Goal: Task Accomplishment & Management: Complete application form

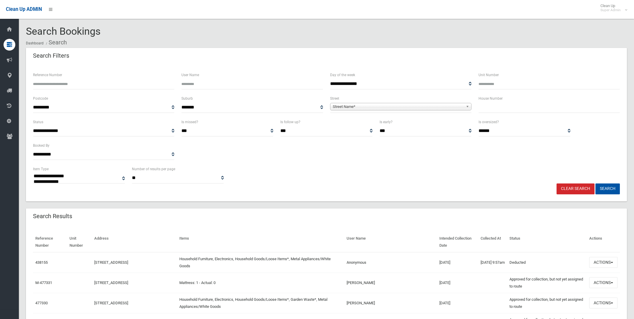
select select
click at [344, 105] on span "Street Name*" at bounding box center [398, 106] width 131 height 7
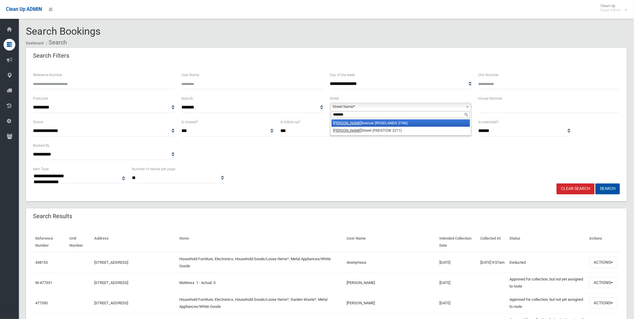
type input "*******"
click at [345, 122] on li "Shirley Avenue (ROSELANDS 2196)" at bounding box center [401, 123] width 138 height 7
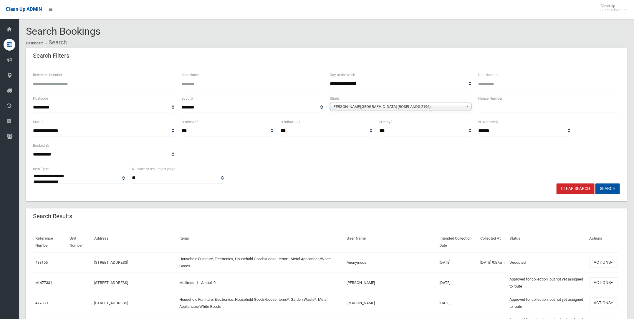
click at [484, 106] on input "text" at bounding box center [548, 107] width 141 height 11
type input "**"
click at [609, 187] on button "Search" at bounding box center [607, 189] width 24 height 11
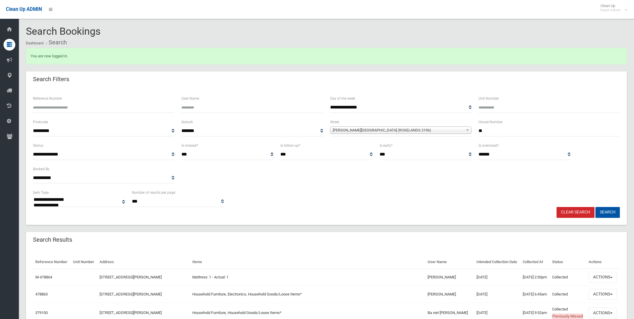
select select
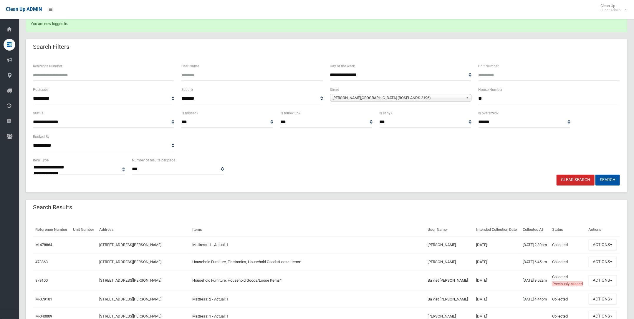
scroll to position [73, 0]
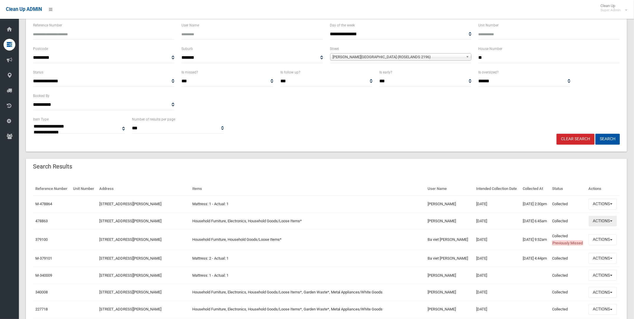
click at [606, 227] on button "Actions" at bounding box center [603, 221] width 28 height 11
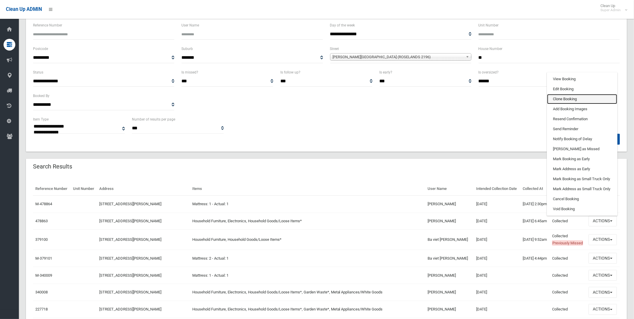
click at [565, 104] on link "Clone Booking" at bounding box center [582, 99] width 70 height 10
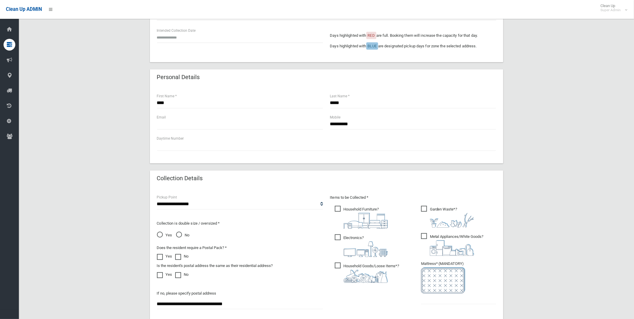
scroll to position [110, 0]
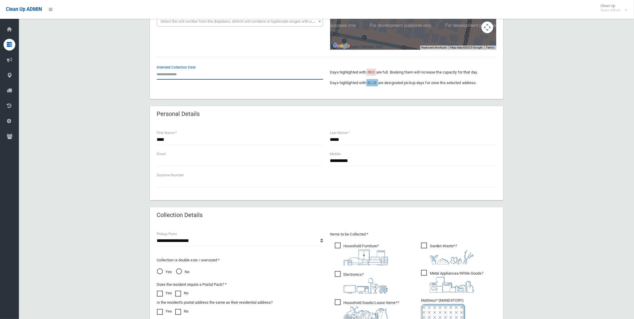
click at [172, 72] on input "text" at bounding box center [240, 74] width 166 height 11
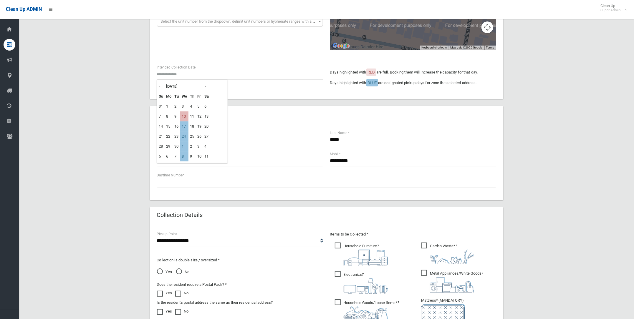
click at [185, 113] on td "10" at bounding box center [184, 117] width 8 height 10
type input "**********"
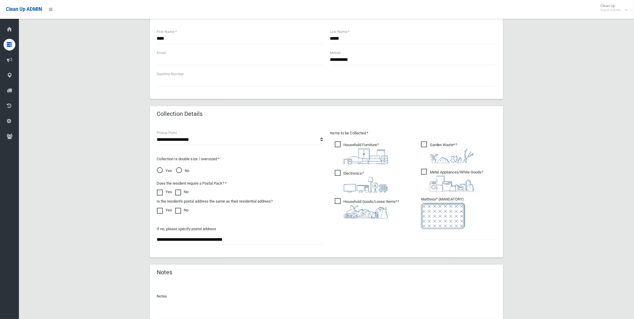
scroll to position [221, 0]
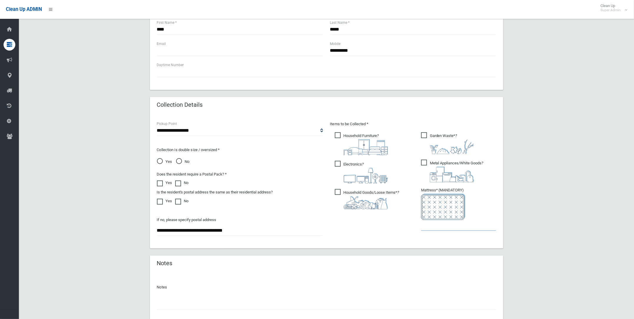
click at [426, 224] on input "text" at bounding box center [458, 225] width 75 height 11
type input "*"
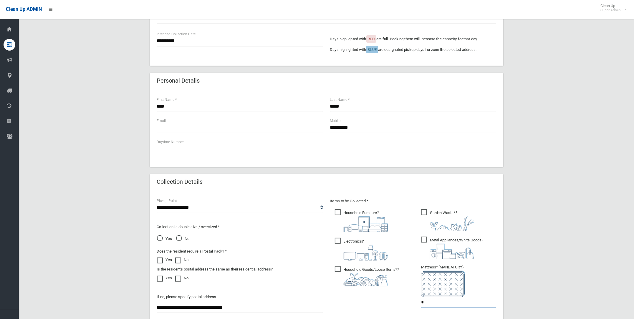
scroll to position [147, 0]
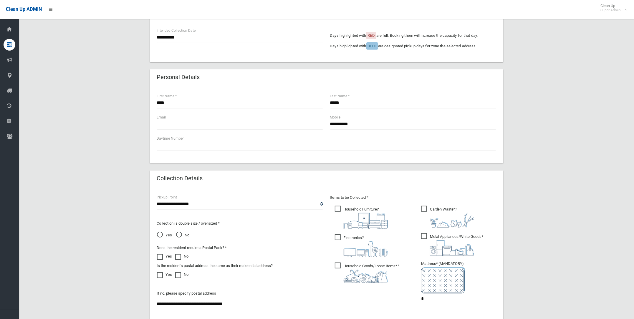
type input "*"
click at [423, 236] on span "Metal Appliances/White Goods ?" at bounding box center [452, 244] width 62 height 23
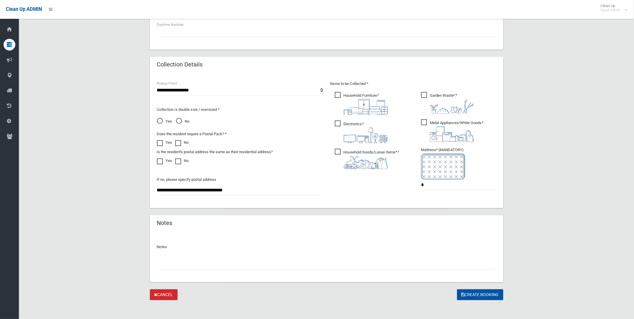
scroll to position [263, 0]
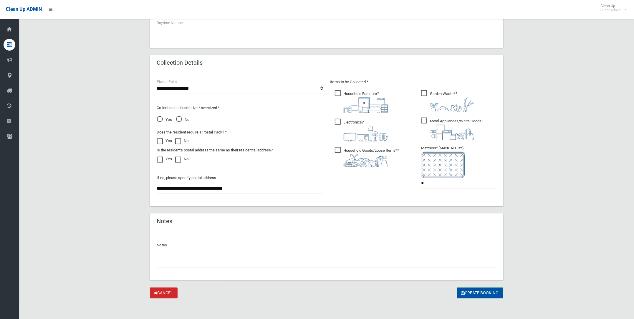
click at [476, 291] on button "Create Booking" at bounding box center [480, 293] width 46 height 11
